Goal: Navigation & Orientation: Find specific page/section

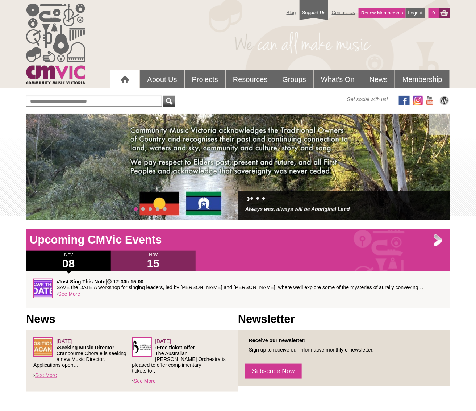
click at [155, 262] on h1 "15" at bounding box center [153, 264] width 85 height 12
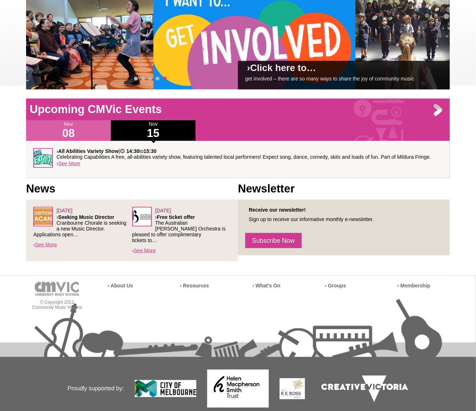
scroll to position [151, 0]
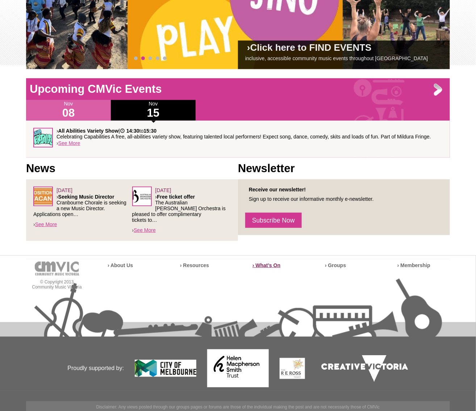
click at [264, 262] on strong "› What’s On" at bounding box center [266, 265] width 28 height 6
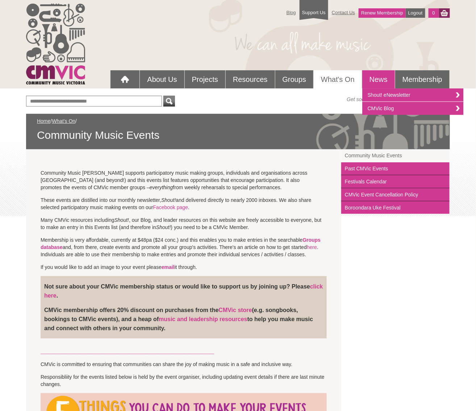
click at [380, 84] on link "News" at bounding box center [378, 79] width 33 height 18
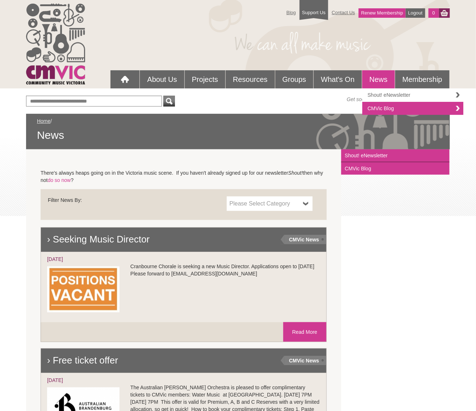
click at [383, 96] on link "Shout! eNewsletter" at bounding box center [412, 94] width 101 height 13
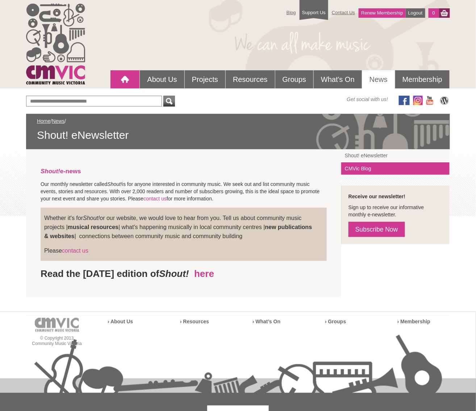
click at [125, 78] on div at bounding box center [125, 79] width 14 height 14
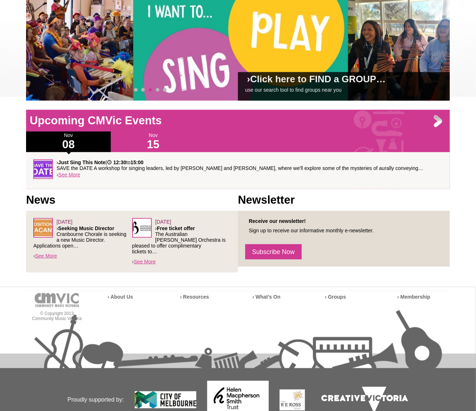
scroll to position [121, 0]
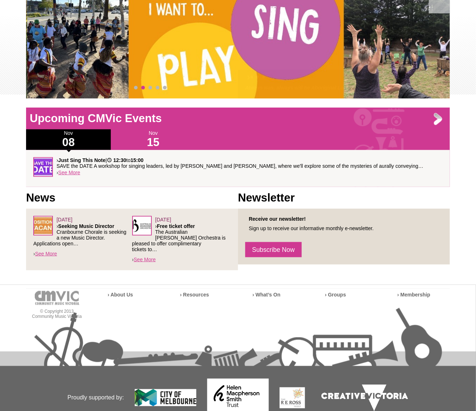
drag, startPoint x: 86, startPoint y: 227, endPoint x: 58, endPoint y: 228, distance: 28.2
click at [58, 228] on p "› Seeking Music Director Cranbourne Chorale is seeking a new Music Director. Ap…" at bounding box center [82, 234] width 99 height 23
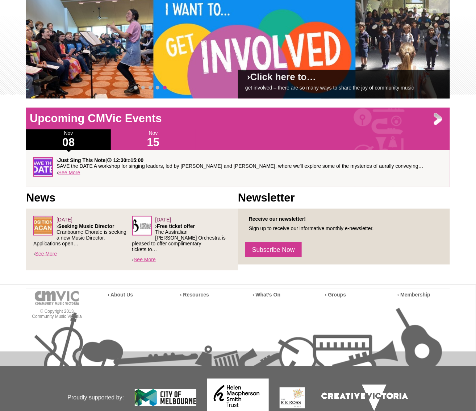
scroll to position [0, 0]
